Goal: Answer question/provide support

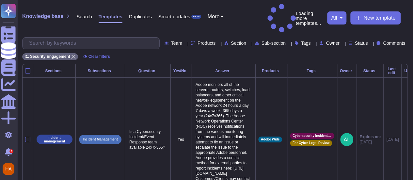
click at [388, 41] on span "Comments" at bounding box center [394, 43] width 22 height 5
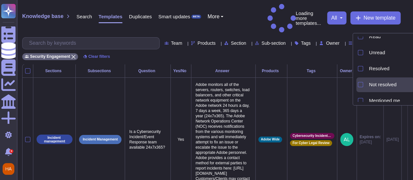
scroll to position [29, 0]
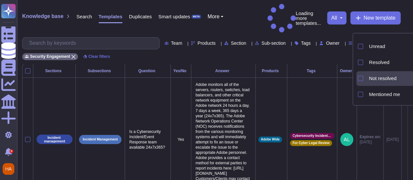
click at [385, 79] on span "Not resolved" at bounding box center [382, 78] width 27 height 6
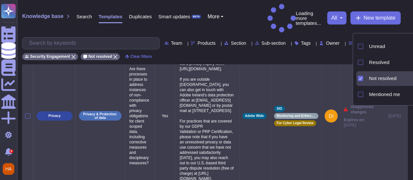
scroll to position [0, 0]
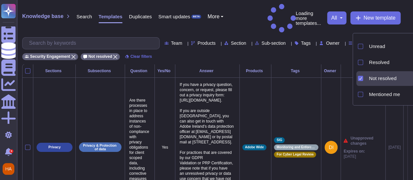
click at [329, 49] on div "Security Engagement Not resolved Clear filters" at bounding box center [215, 54] width 386 height 11
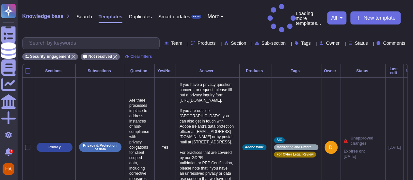
click at [248, 49] on div "Security Engagement Not resolved Clear filters" at bounding box center [215, 54] width 386 height 11
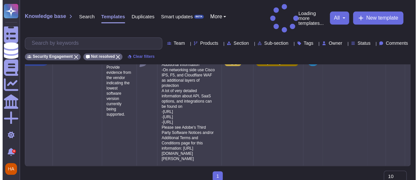
scroll to position [408, 0]
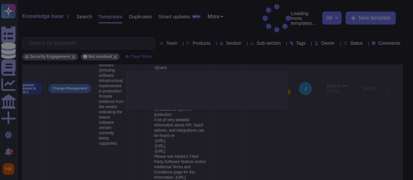
type textarea "Provide evidence of the software version of each vendor supplied software (incl…"
type textarea "We do not share detailed information about OS and application versions, but we …"
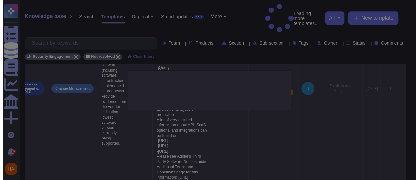
scroll to position [0, 36]
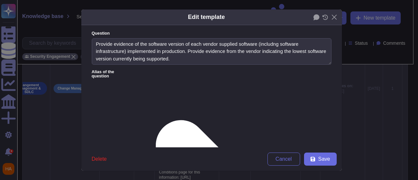
type textarea "Provide evidence of the software version of each vendor supplied software (incl…"
type textarea "We do not share detailed information about OS and application versions, but we …"
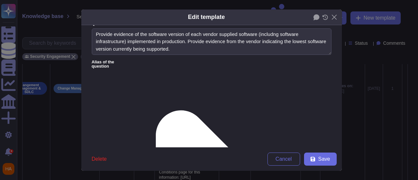
scroll to position [2, 0]
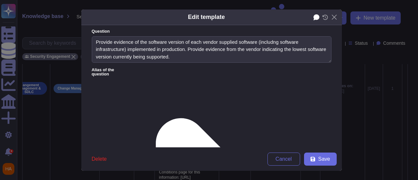
click at [315, 17] on icon at bounding box center [316, 17] width 6 height 6
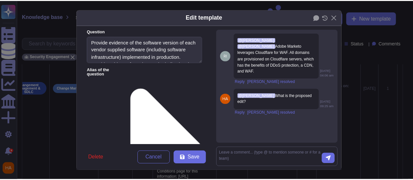
scroll to position [0, 0]
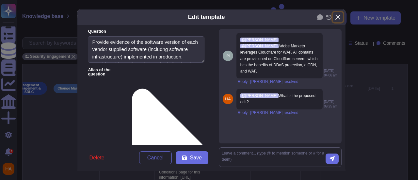
click at [336, 16] on button "Close" at bounding box center [338, 17] width 10 height 10
click at [334, 18] on div "Knowledge base Search Templates Duplicates Smart updates BETA More Loading more…" at bounding box center [215, 32] width 396 height 64
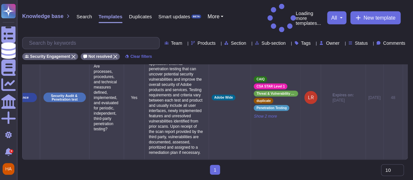
scroll to position [0, 46]
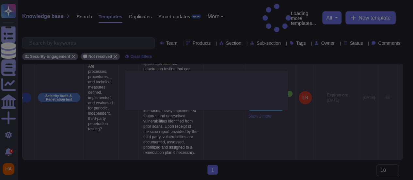
type textarea "Are processes, procedures, and technical measures defined, implemented, and eva…"
type textarea "Adobe regularly engages approved third-party security firms on an annual basis …"
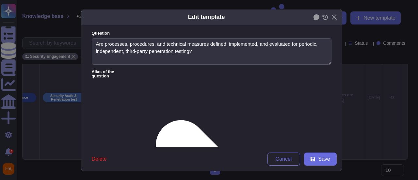
type textarea "Are processes, procedures, and technical measures defined, implemented, and eva…"
type textarea "Adobe regularly engages approved third-party security firms on an annual basis …"
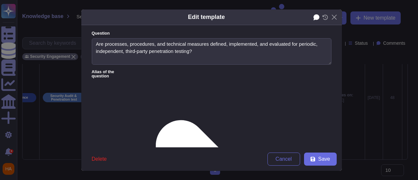
click at [314, 17] on icon at bounding box center [316, 17] width 6 height 6
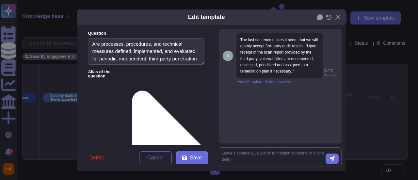
click at [370, 99] on div "Edit template Question Are processes, procedures, and technical measures define…" at bounding box center [209, 90] width 418 height 180
click at [334, 17] on div "all" at bounding box center [336, 17] width 19 height 13
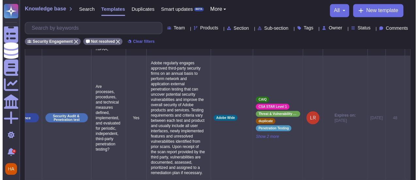
scroll to position [587, 0]
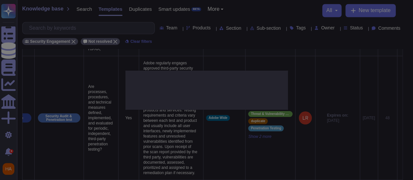
type textarea "What Certification/ third party security attestation does your organization pos…"
type textarea "Adobe Experience Platform is HIPAA Ready. This means it can be used in a HIPAA …"
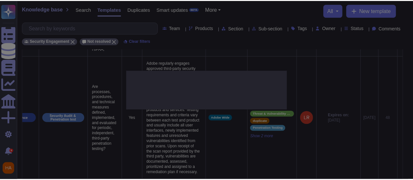
scroll to position [0, 46]
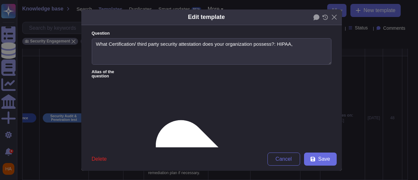
type textarea "What Certification/ third party security attestation does your organization pos…"
type textarea "Adobe Experience Platform is HIPAA Ready. This means it can be used in a HIPAA …"
click at [315, 17] on icon at bounding box center [316, 17] width 6 height 6
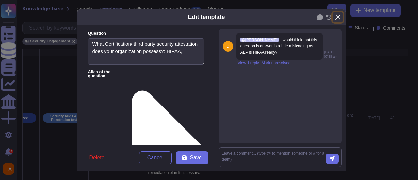
click at [333, 15] on button "Close" at bounding box center [338, 17] width 10 height 10
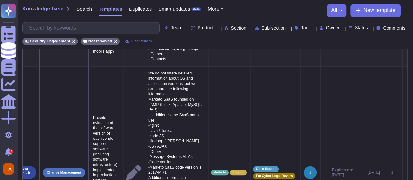
scroll to position [293, 0]
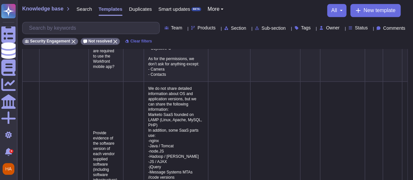
click at [294, 11] on div "Knowledge base Search Templates Duplicates Smart updates BETA More all New temp…" at bounding box center [215, 10] width 386 height 13
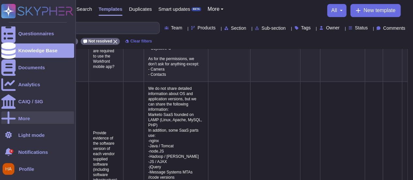
click at [29, 113] on div "More" at bounding box center [37, 118] width 73 height 14
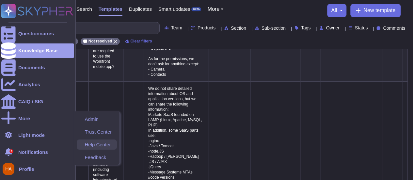
drag, startPoint x: 106, startPoint y: 146, endPoint x: 90, endPoint y: 144, distance: 16.4
click at [90, 144] on div "Help Center" at bounding box center [97, 144] width 40 height 10
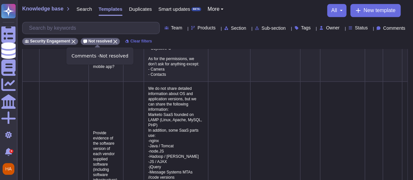
click at [114, 40] on icon at bounding box center [115, 42] width 4 height 4
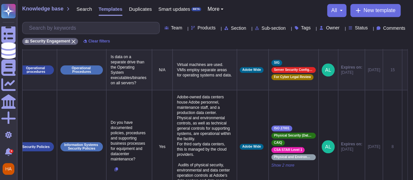
scroll to position [0, 27]
click at [355, 27] on span "Status" at bounding box center [361, 27] width 13 height 5
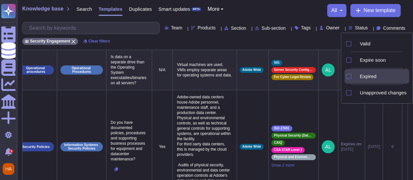
click at [368, 76] on span "Expired" at bounding box center [368, 76] width 17 height 6
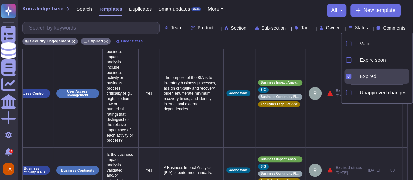
scroll to position [0, 0]
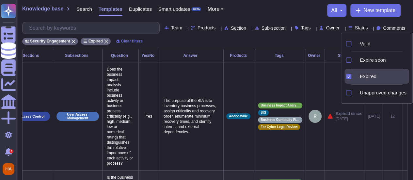
click at [309, 42] on div "Security Engagement Expired Clear filters" at bounding box center [215, 39] width 386 height 11
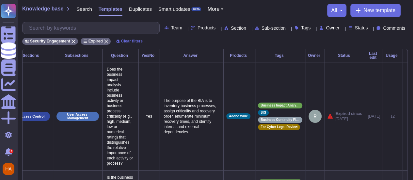
click at [342, 28] on icon at bounding box center [342, 28] width 0 height 0
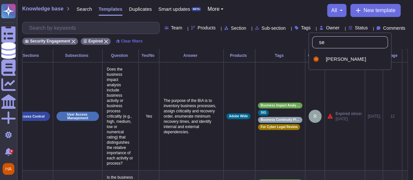
type input "sea"
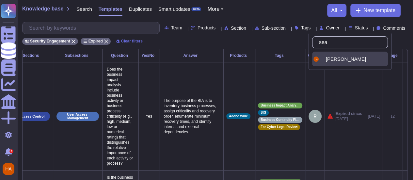
click at [345, 62] on div "[PERSON_NAME]" at bounding box center [350, 59] width 76 height 15
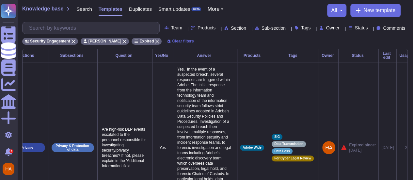
click at [305, 41] on div "Security Engagement [PERSON_NAME] Expired Clear filters" at bounding box center [215, 39] width 386 height 11
click at [271, 11] on div "Knowledge base Search Templates Duplicates Smart updates BETA More all New temp…" at bounding box center [215, 10] width 386 height 13
